Goal: Information Seeking & Learning: Learn about a topic

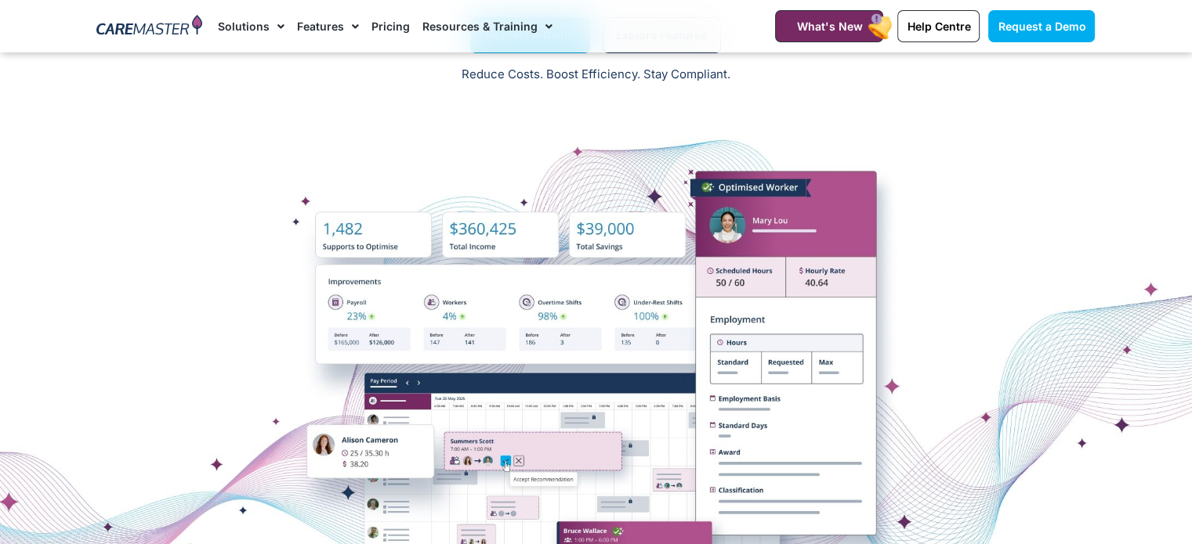
scroll to position [157, 0]
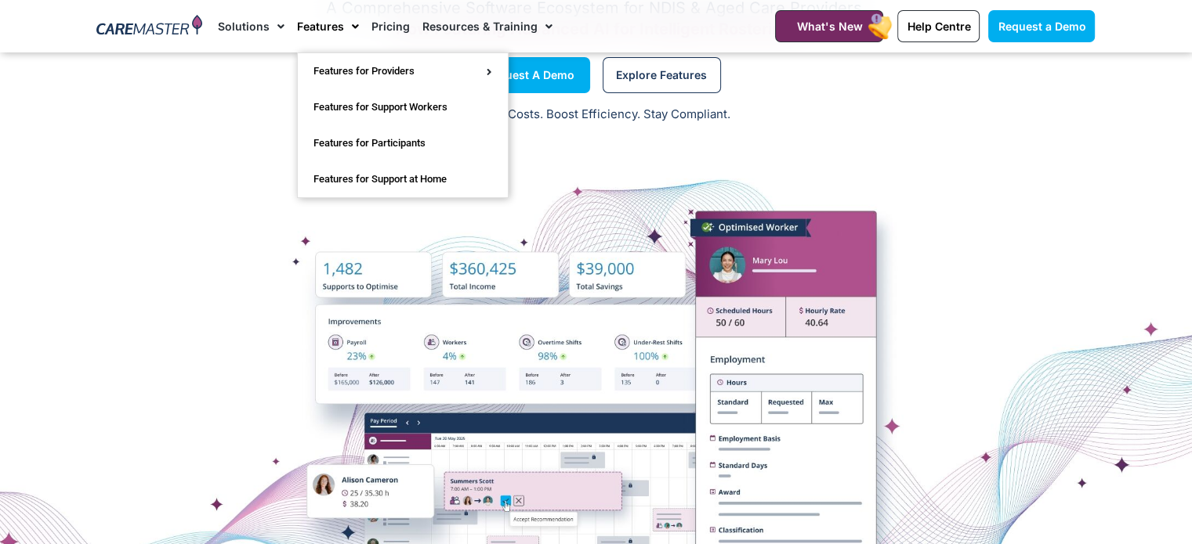
click at [338, 21] on link "Features" at bounding box center [328, 26] width 62 height 52
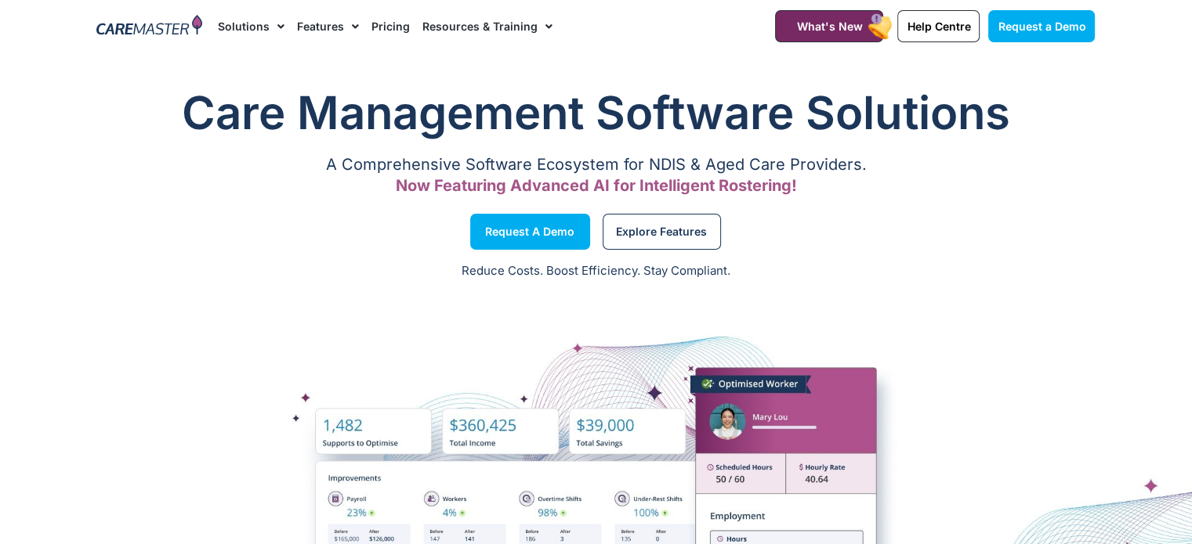
click at [332, 20] on link "Features" at bounding box center [328, 26] width 62 height 52
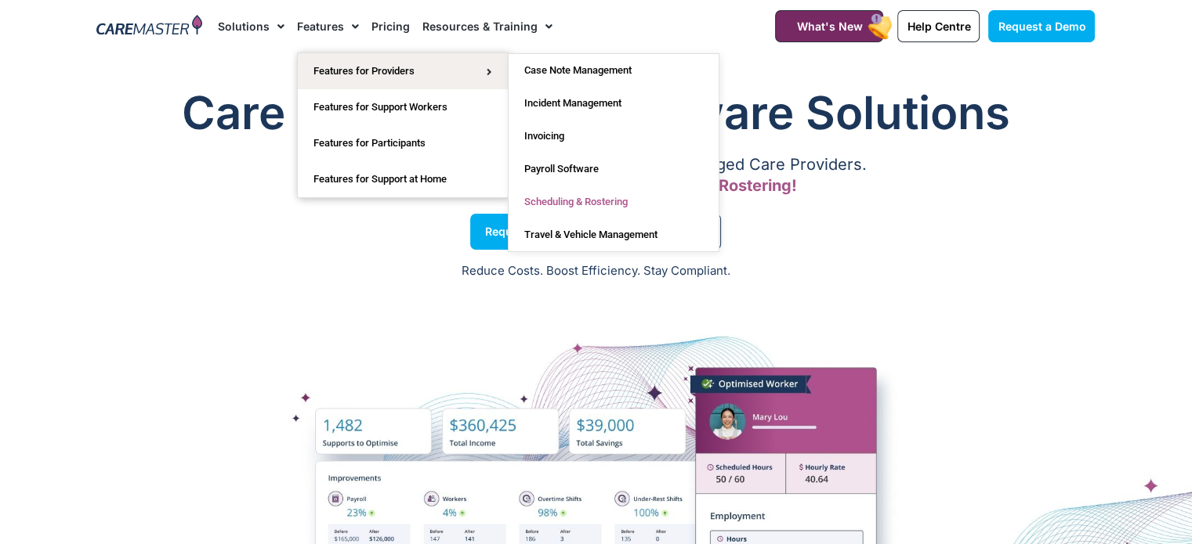
click at [566, 197] on link "Scheduling & Rostering" at bounding box center [613, 202] width 210 height 33
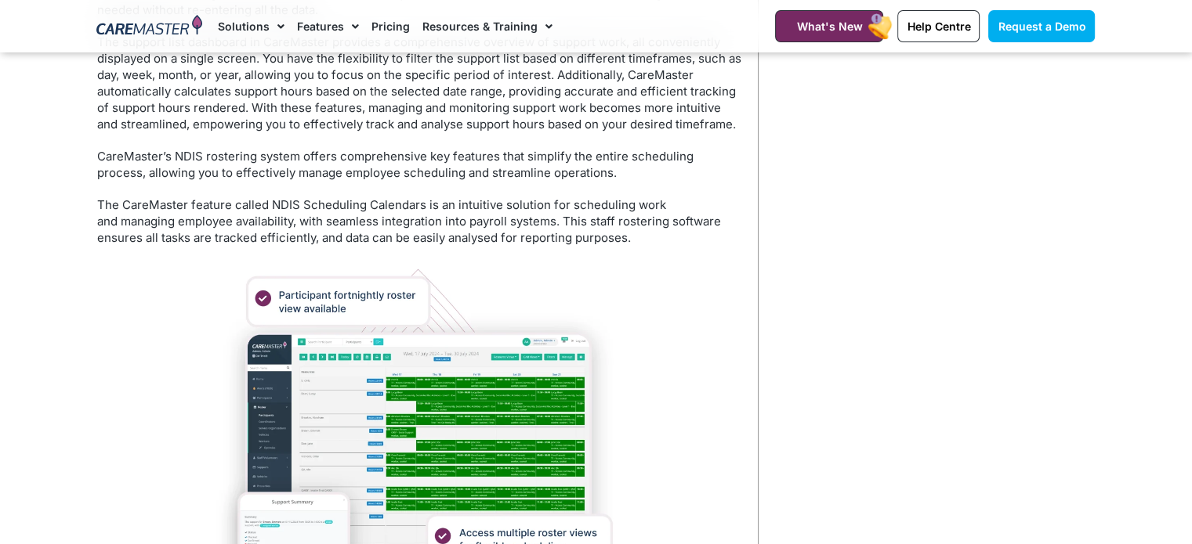
scroll to position [2350, 0]
